Goal: Check status

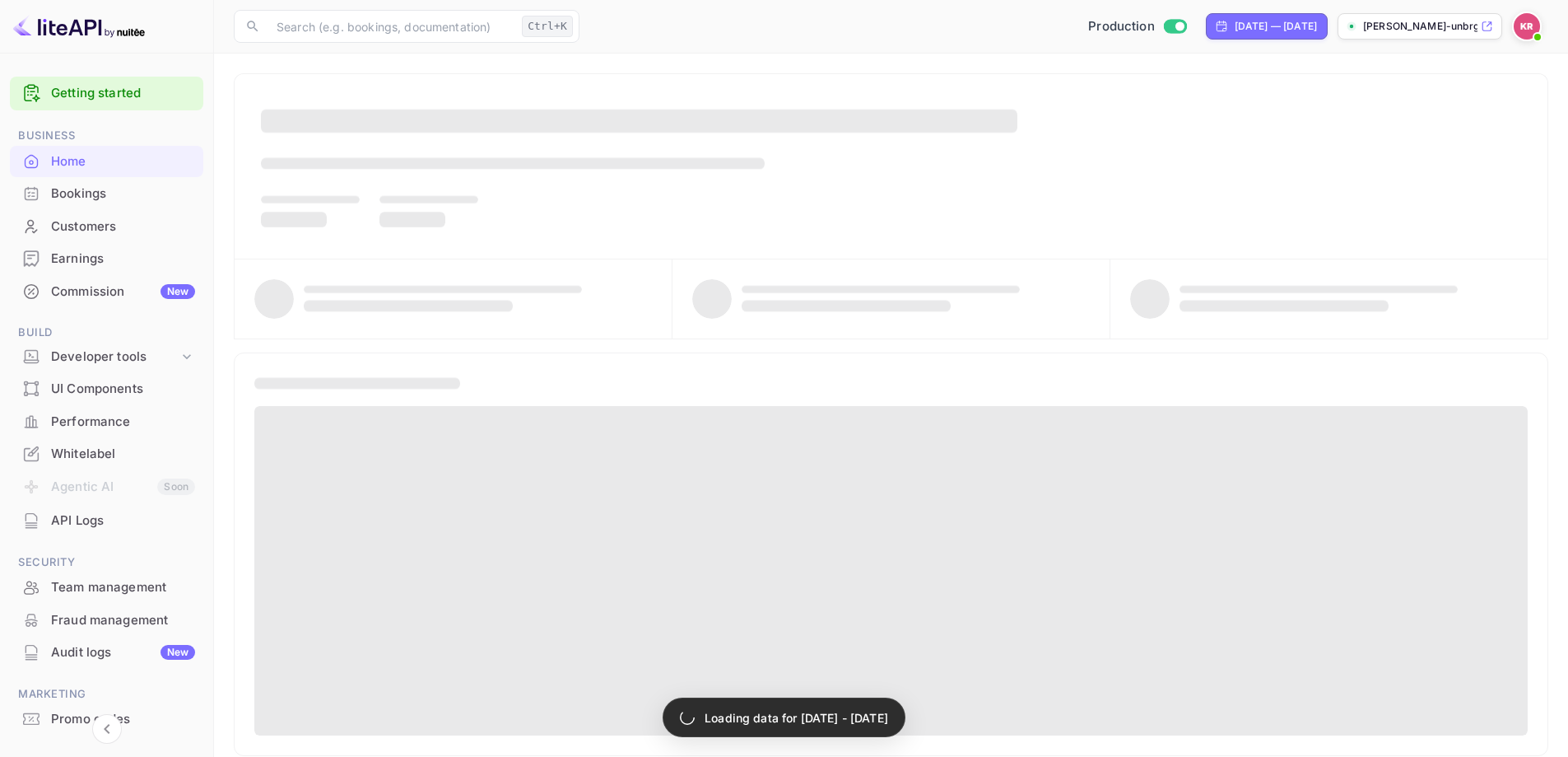
drag, startPoint x: 64, startPoint y: 200, endPoint x: 0, endPoint y: 202, distance: 64.0
click at [64, 199] on div "Bookings" at bounding box center [123, 194] width 144 height 19
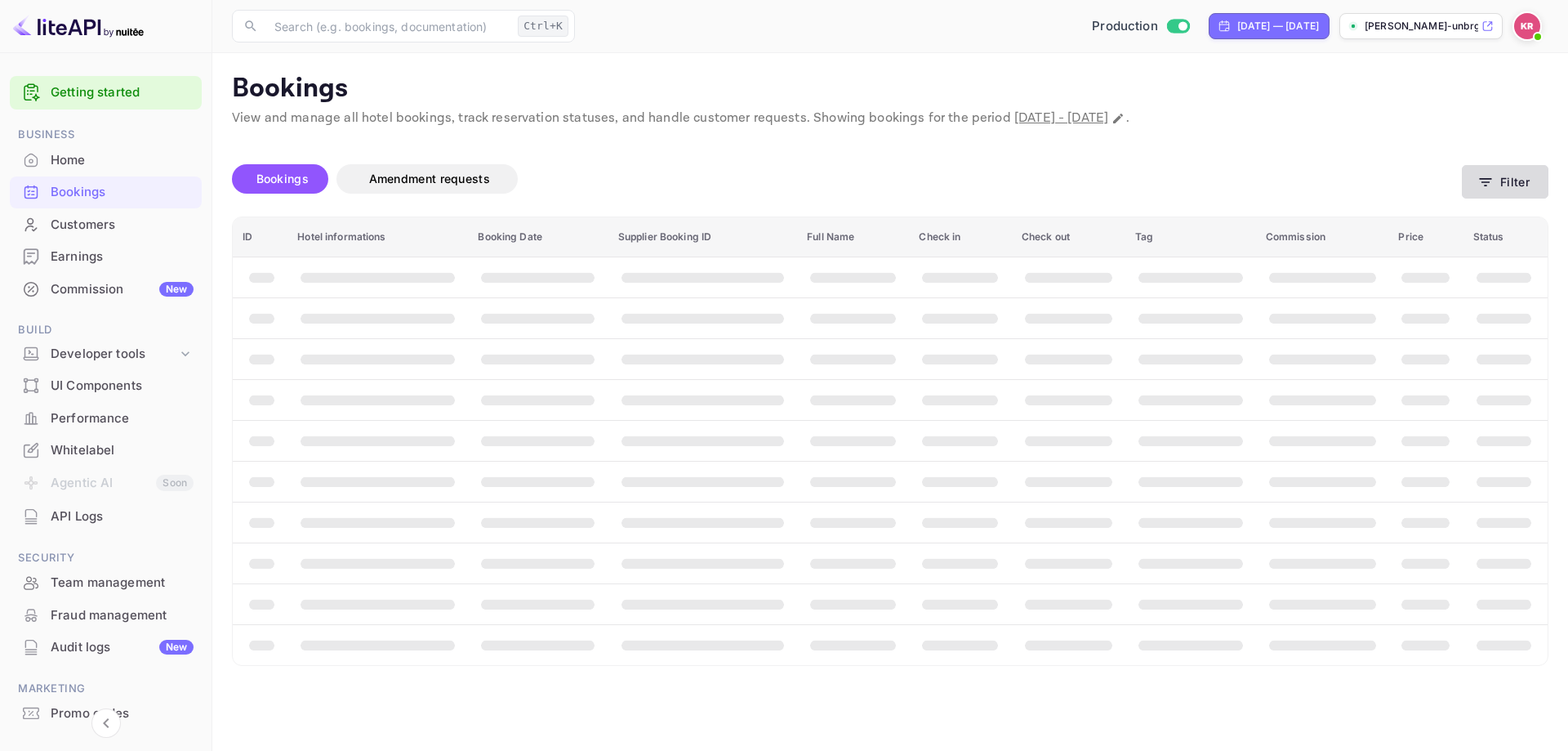
click at [1497, 192] on button "Filter" at bounding box center [1505, 181] width 86 height 34
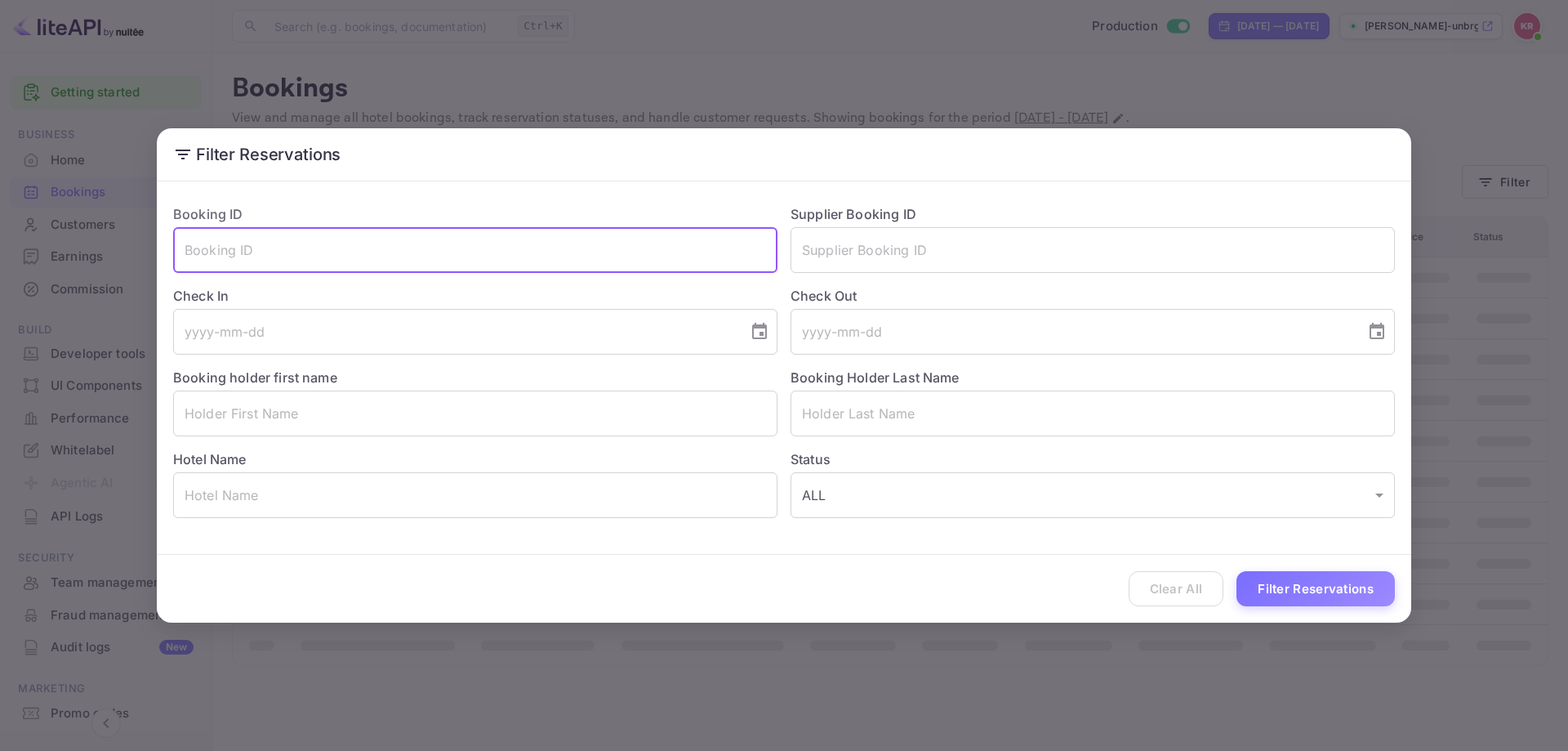
click at [317, 237] on input "text" at bounding box center [475, 249] width 604 height 46
paste input "8NQyqDwTY"
type input "8NQyqDwTY"
click at [1287, 589] on button "Filter Reservations" at bounding box center [1316, 589] width 159 height 35
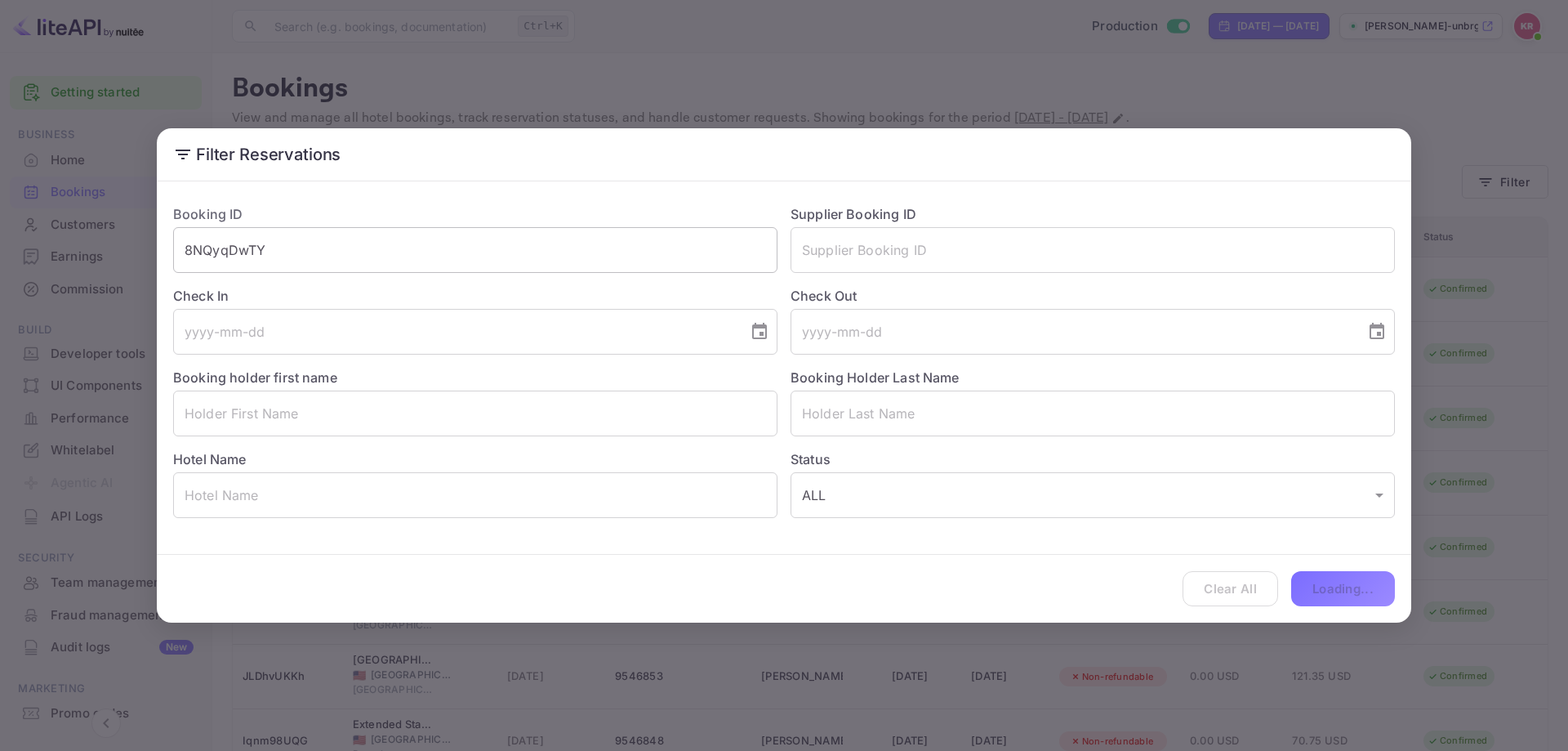
click at [375, 262] on input "8NQyqDwTY" at bounding box center [475, 249] width 604 height 46
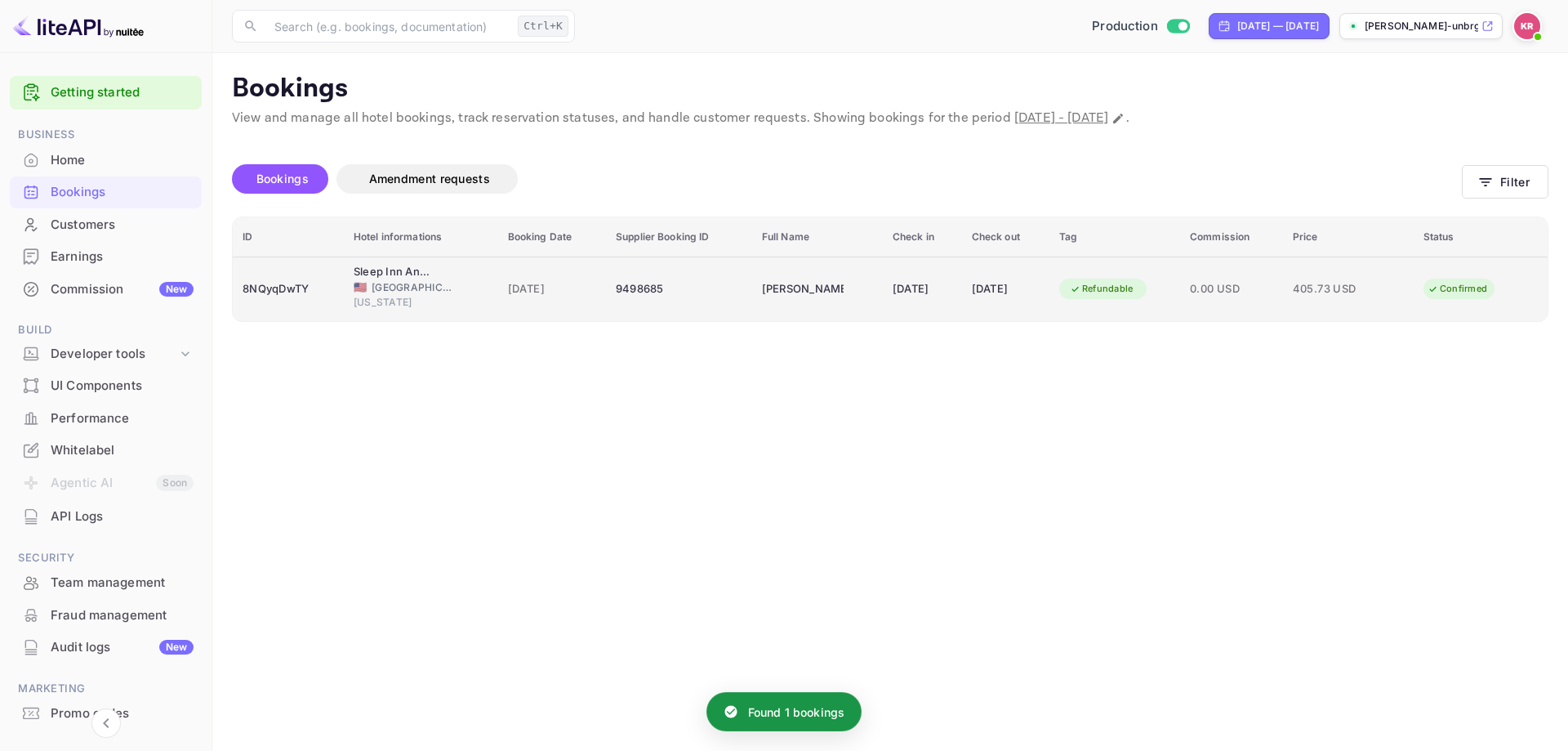
click at [753, 270] on td "[PERSON_NAME]" at bounding box center [817, 288] width 130 height 65
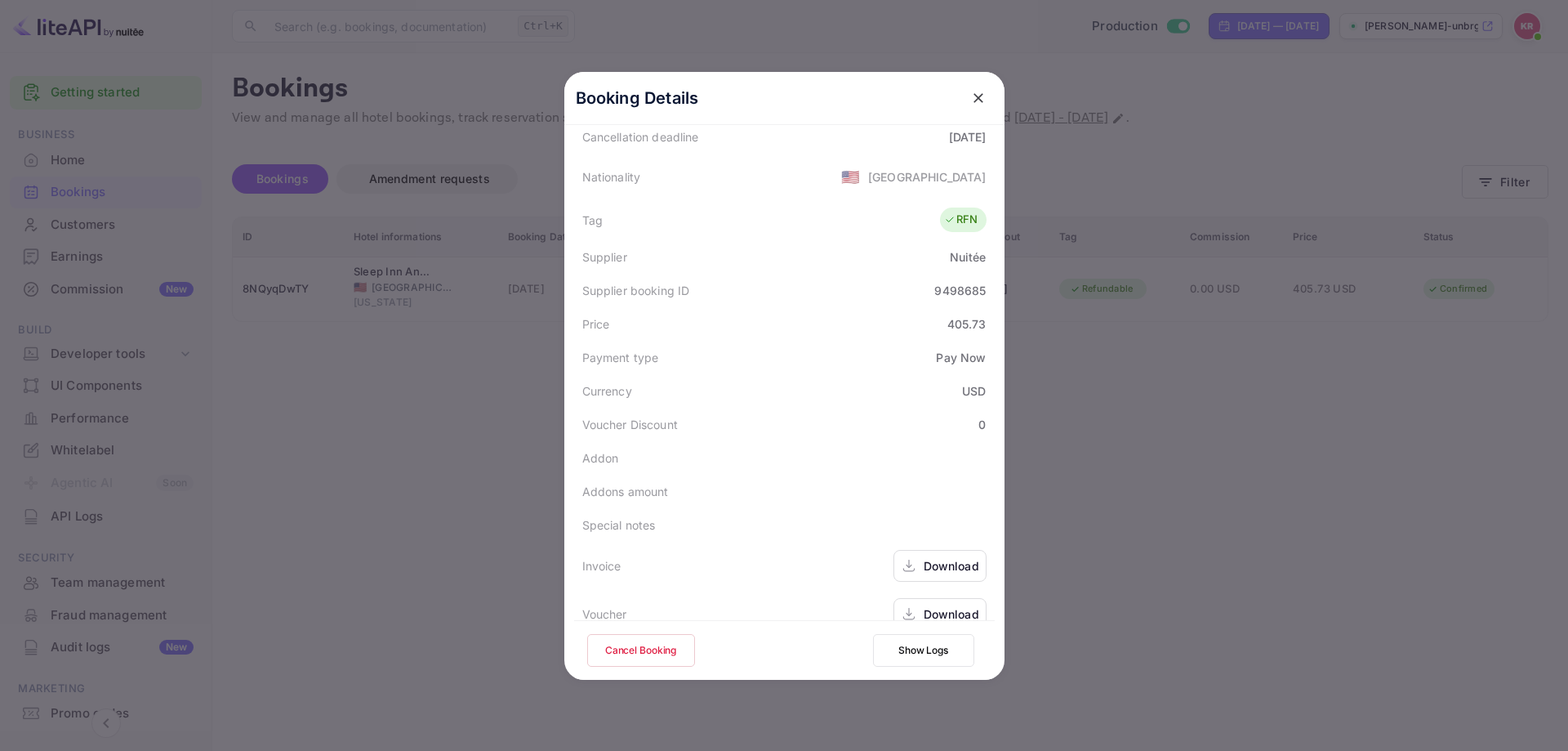
scroll to position [396, 0]
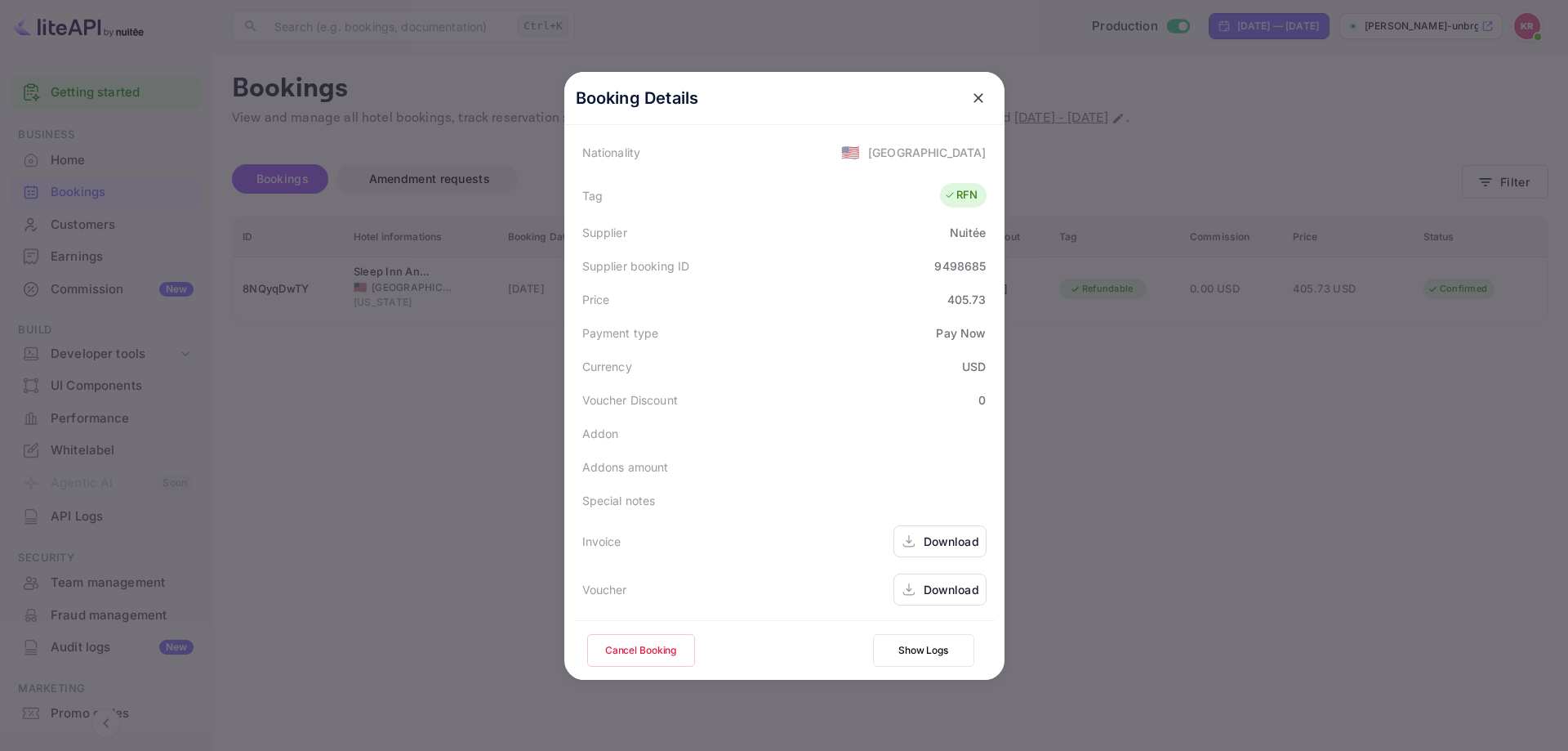
click at [945, 265] on div "9498685" at bounding box center [960, 266] width 52 height 17
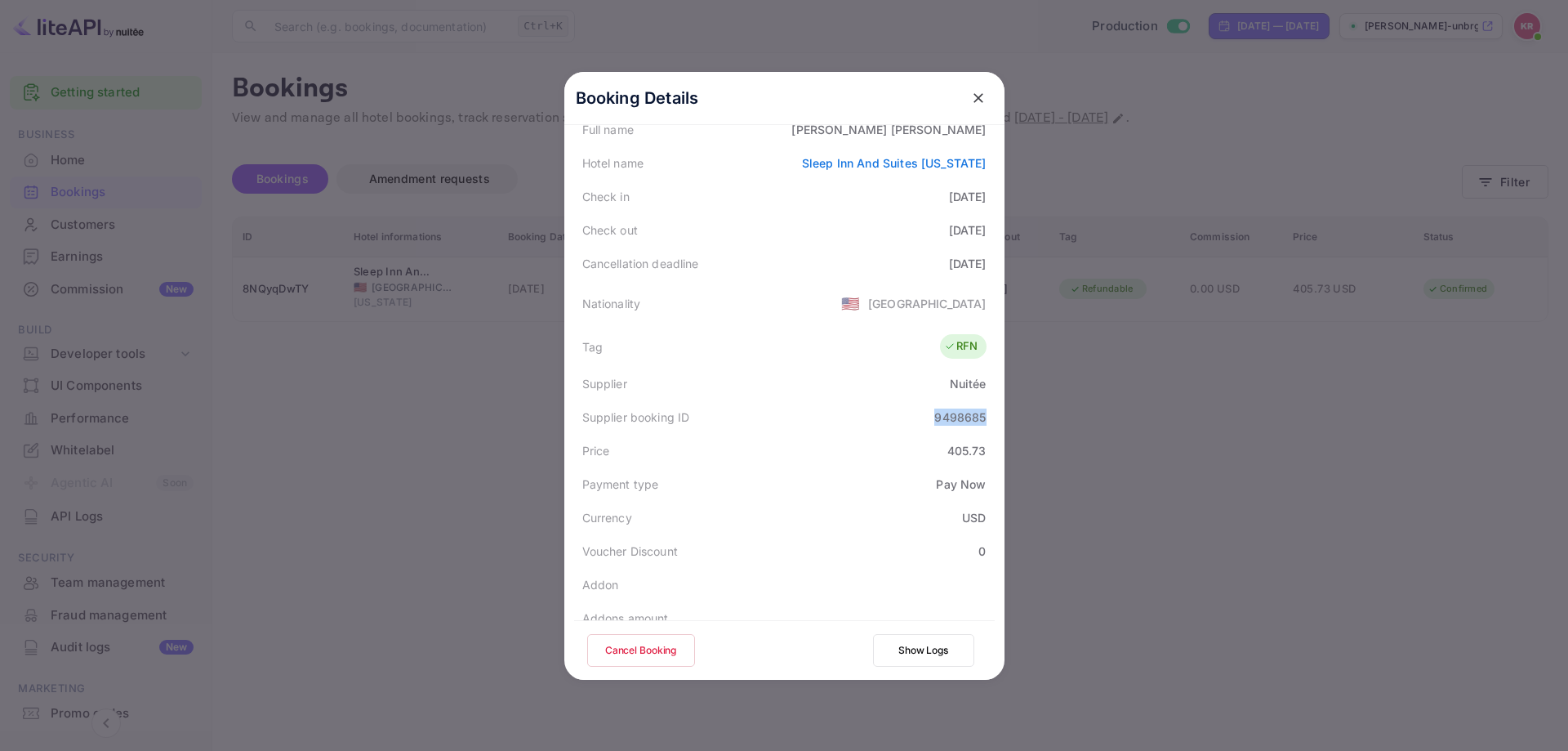
scroll to position [69, 0]
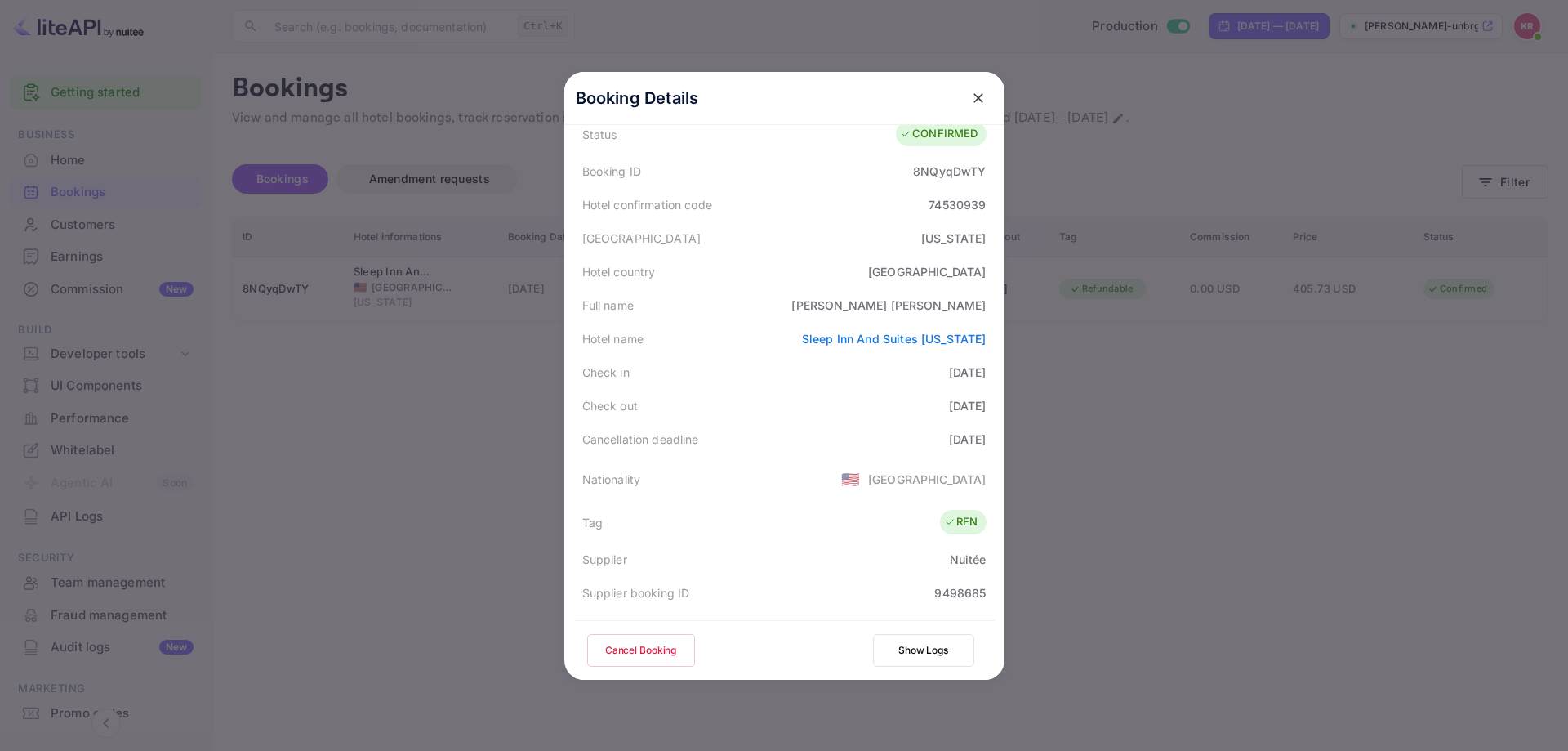
click at [957, 204] on div "74530939" at bounding box center [957, 205] width 57 height 17
copy div "74530939"
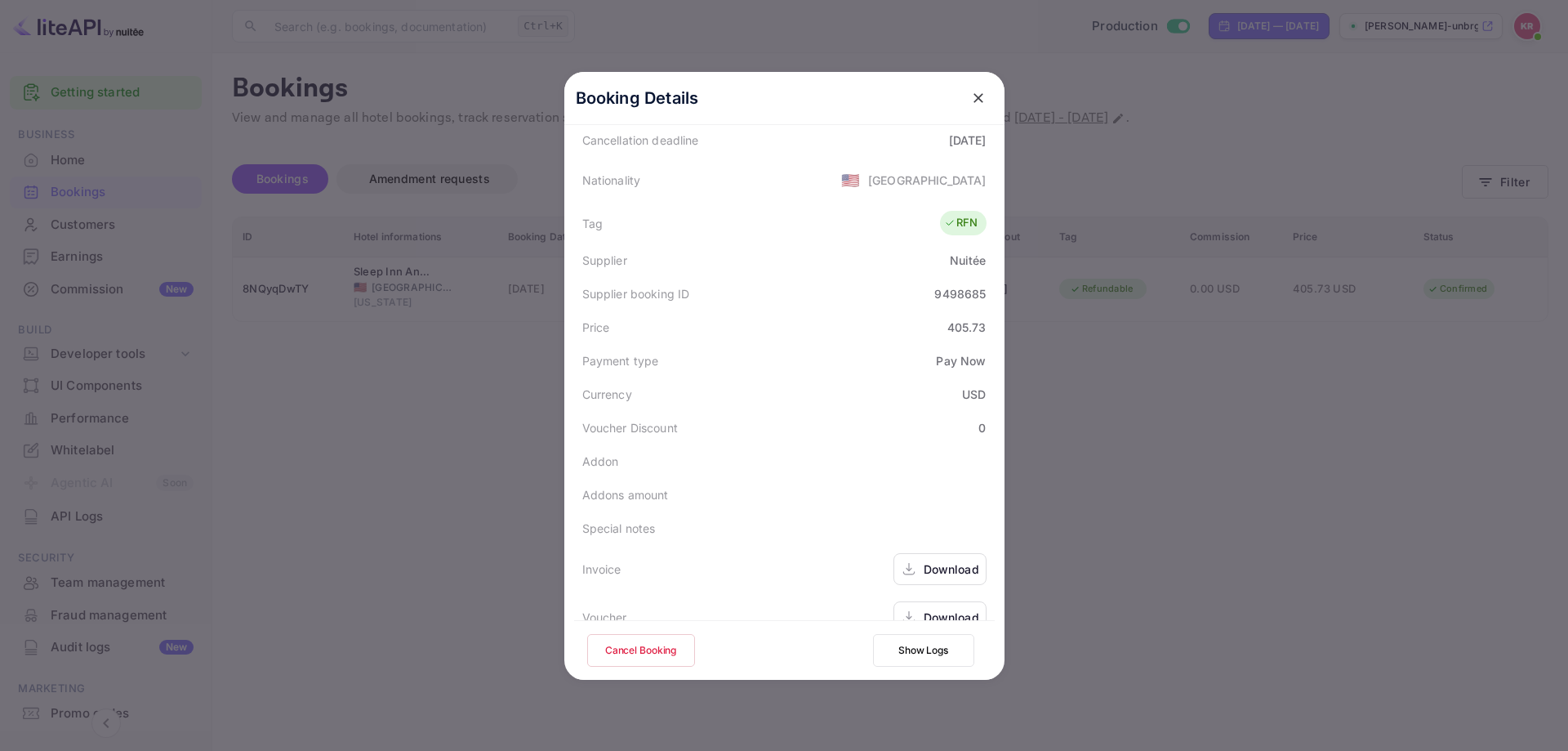
scroll to position [396, 0]
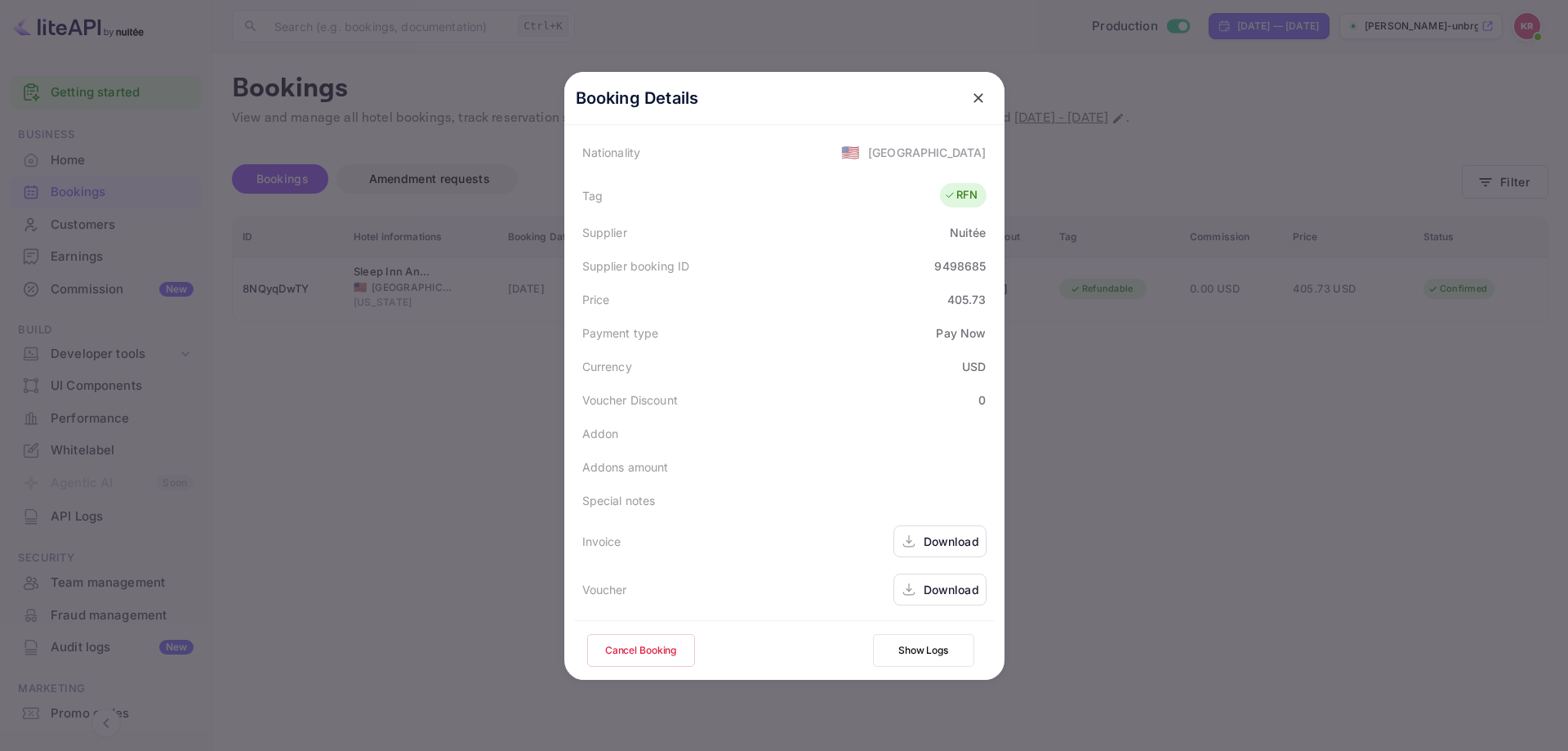
click at [916, 587] on div "Download" at bounding box center [940, 589] width 93 height 32
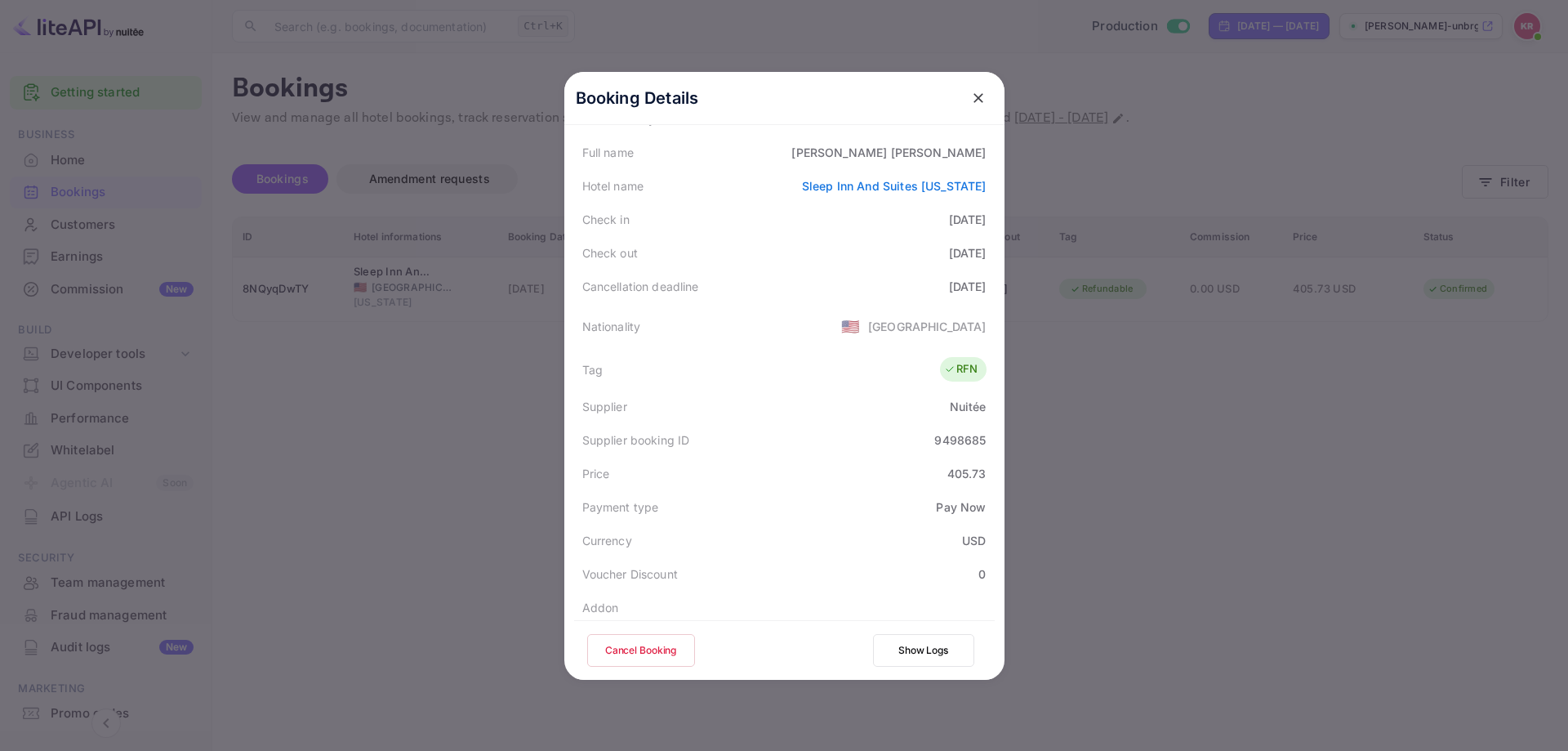
scroll to position [0, 0]
